Goal: Complete application form

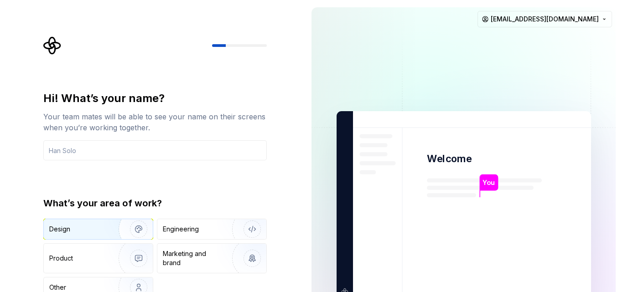
click at [102, 235] on div "Design" at bounding box center [98, 229] width 109 height 20
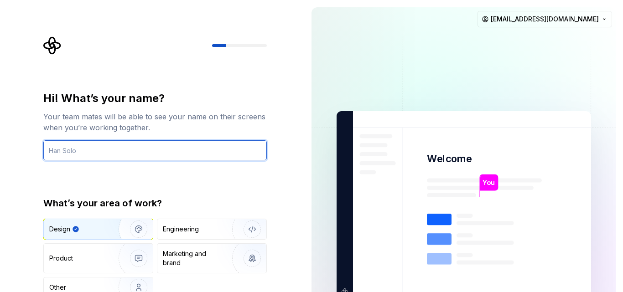
click at [217, 151] on input "text" at bounding box center [154, 150] width 223 height 20
